Goal: Communication & Community: Share content

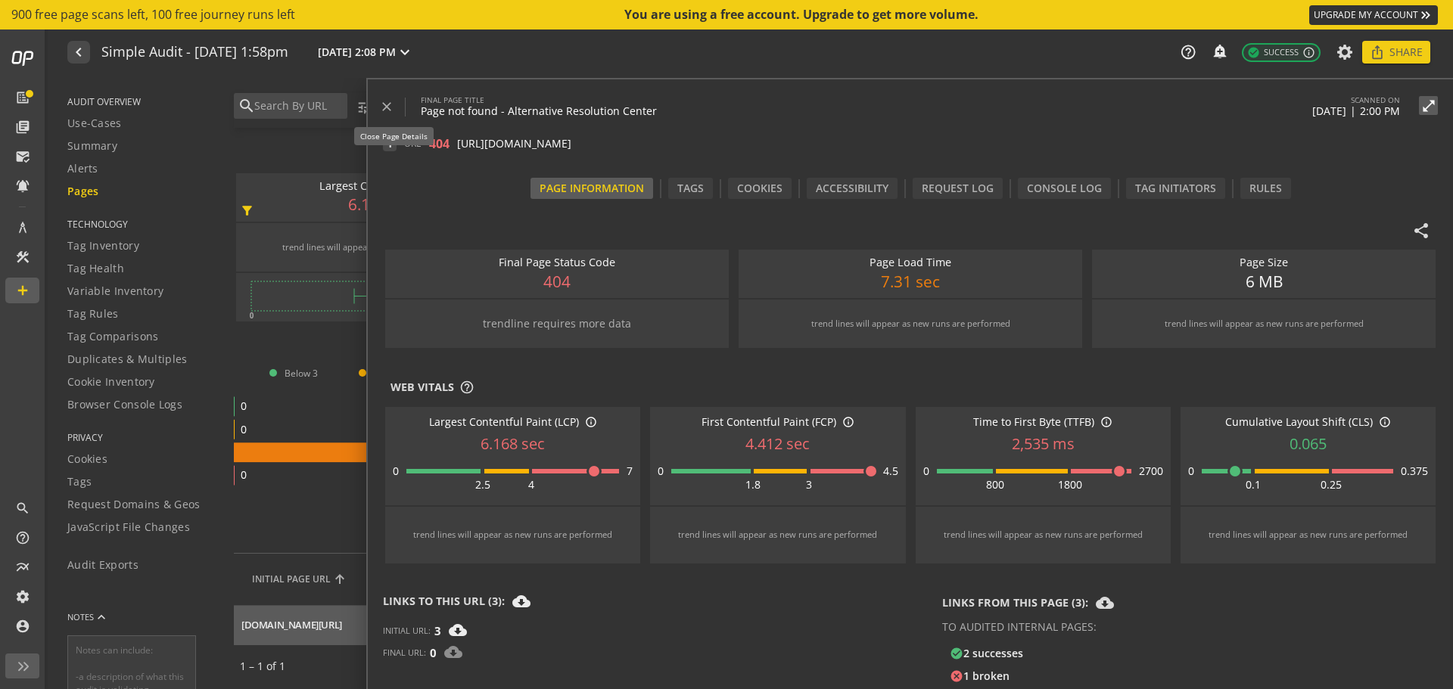
click at [387, 103] on mat-icon "close" at bounding box center [386, 106] width 15 height 15
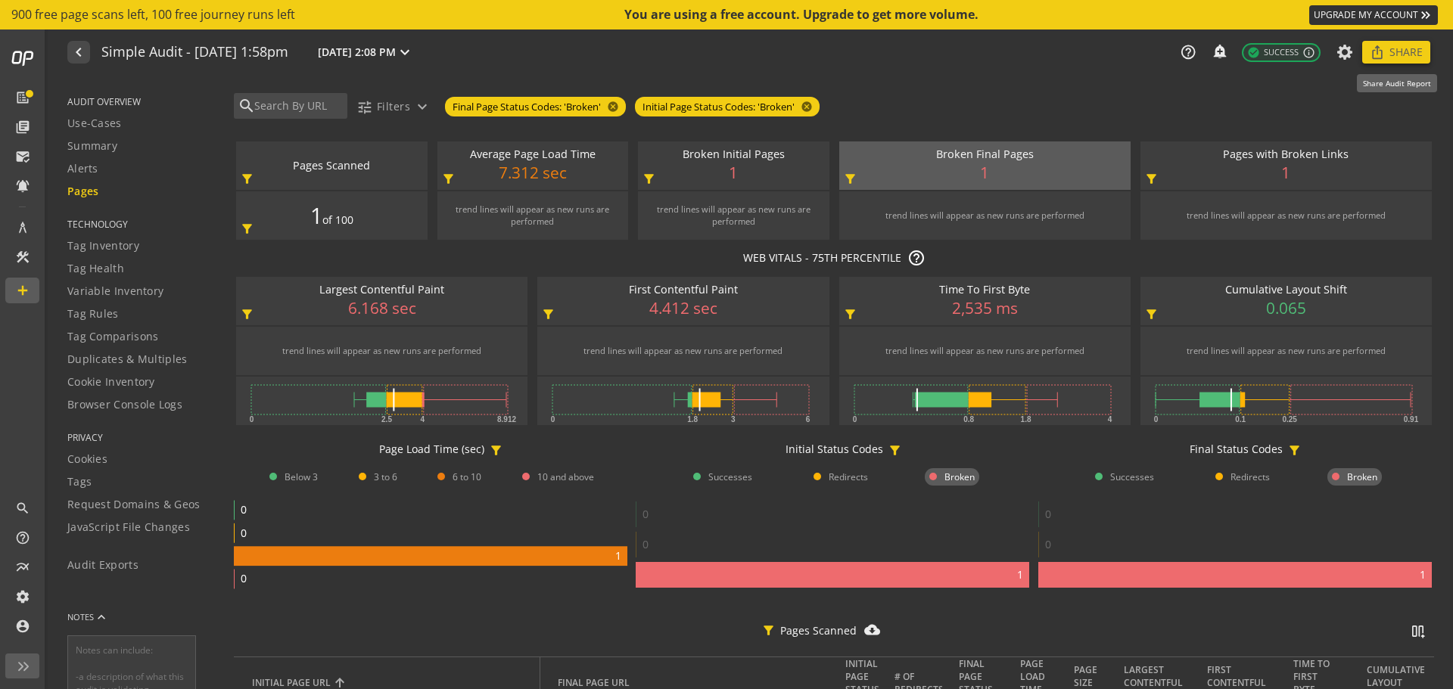
click at [1385, 54] on mat-icon "ios_share" at bounding box center [1377, 52] width 15 height 15
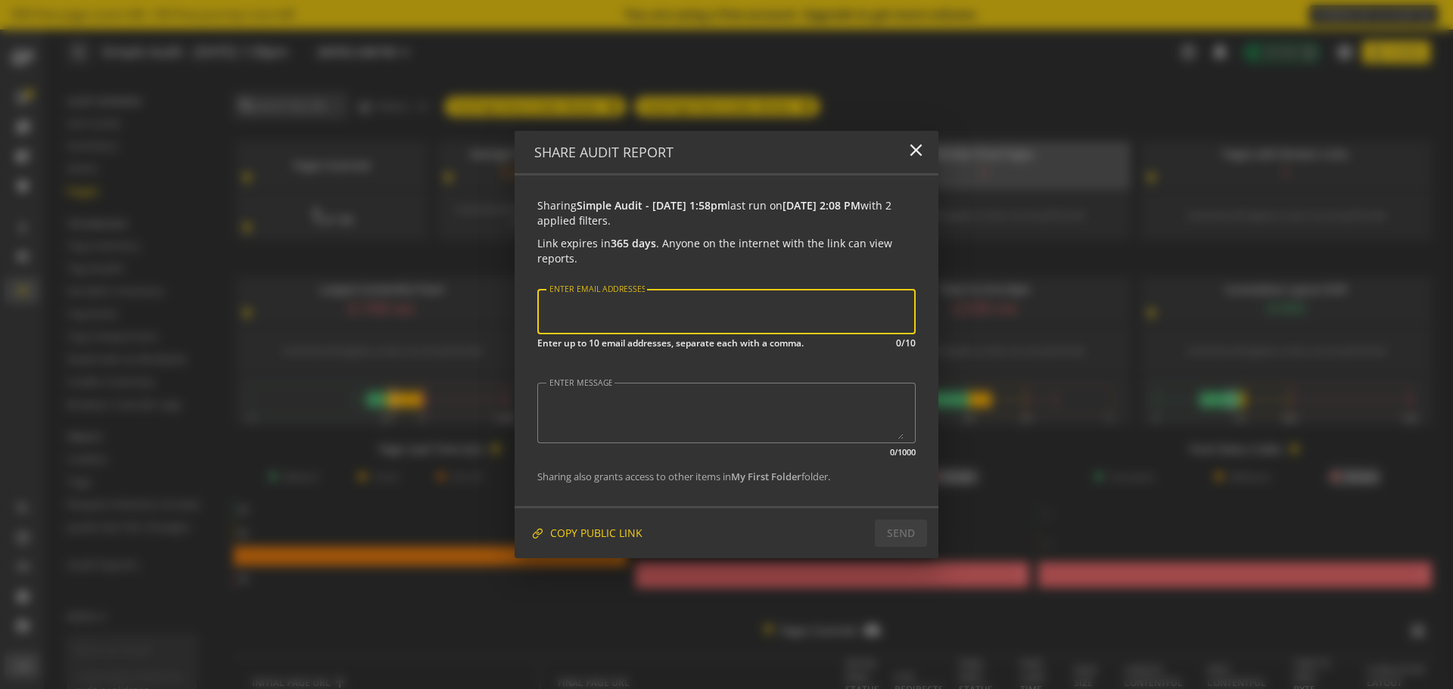
click at [627, 320] on input "ENTER EMAIL ADDRESSES" at bounding box center [726, 312] width 357 height 20
click at [695, 313] on input "[EMAIL_ADDRESS][DOMAIN_NAME]" at bounding box center [726, 312] width 357 height 20
type input "[EMAIL_ADDRESS][DOMAIN_NAME],"
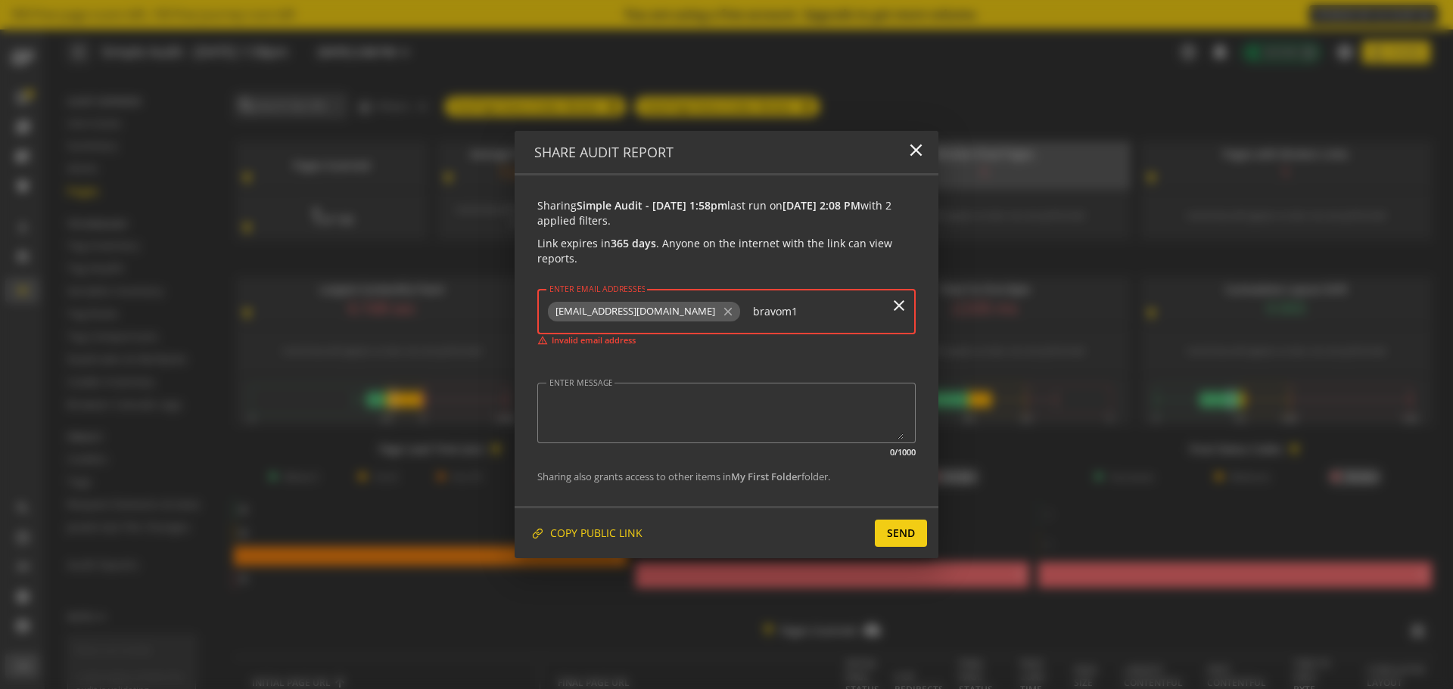
type input "bravom1"
drag, startPoint x: 755, startPoint y: 318, endPoint x: 705, endPoint y: 313, distance: 49.5
click at [749, 313] on input "bravom1" at bounding box center [812, 312] width 126 height 20
paste input
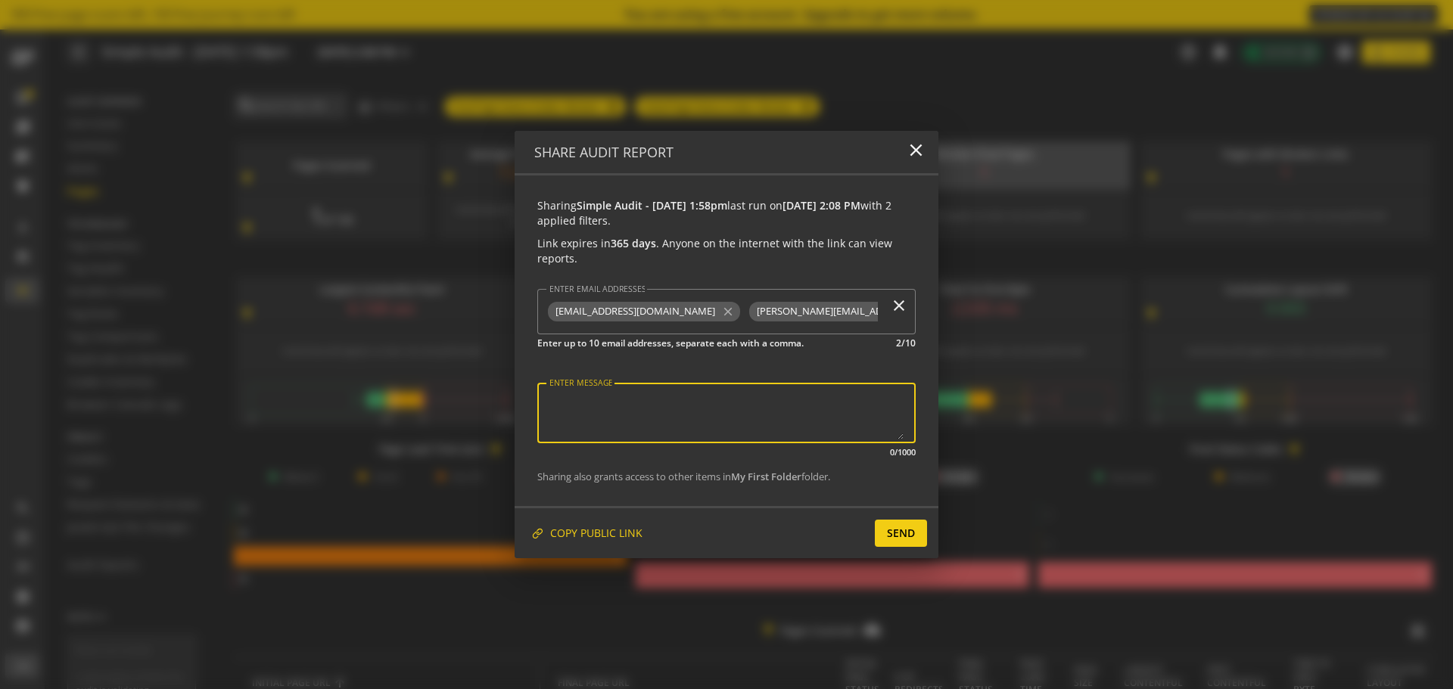
click at [699, 411] on textarea "ENTER MESSAGE" at bounding box center [726, 413] width 354 height 53
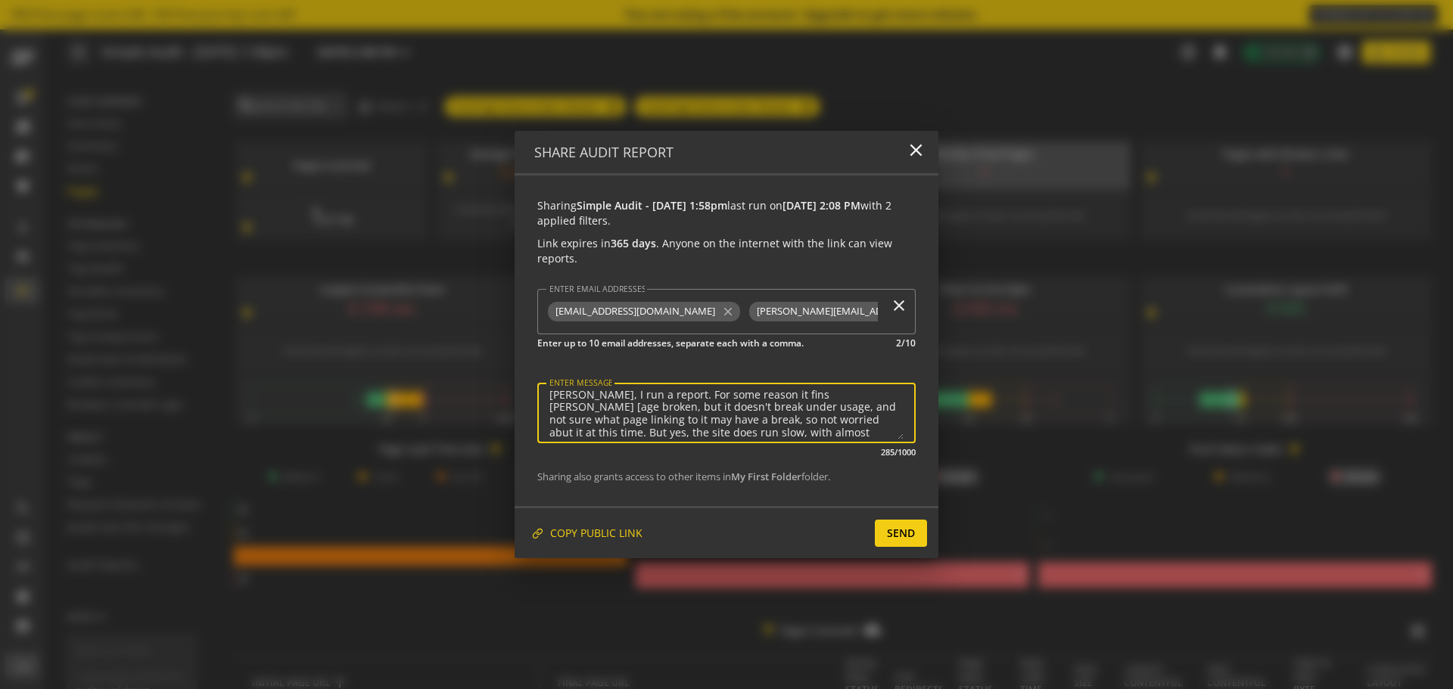
scroll to position [18, 0]
click at [667, 422] on textarea "ENTER MESSAGE" at bounding box center [726, 413] width 354 height 53
type textarea "[PERSON_NAME], I run a report. For some reason it fins [PERSON_NAME] [age broke…"
click at [898, 534] on span "SEND" at bounding box center [901, 533] width 28 height 27
